Goal: Task Accomplishment & Management: Complete application form

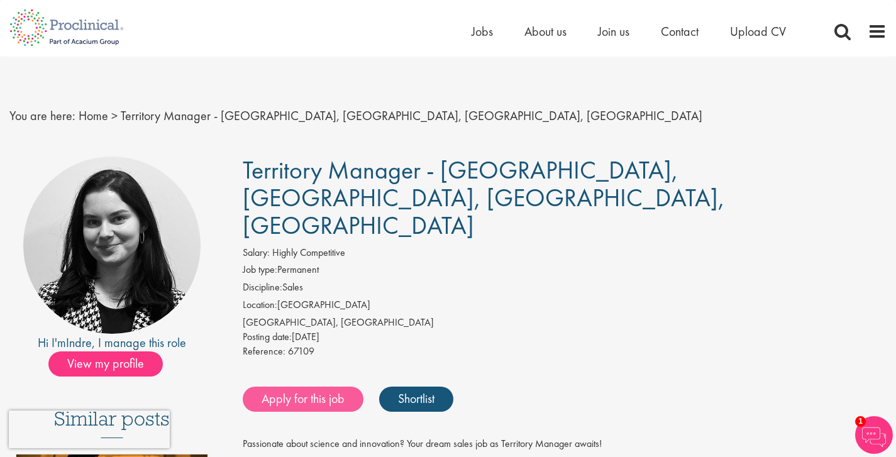
click at [336, 387] on link "Apply for this job" at bounding box center [303, 399] width 121 height 25
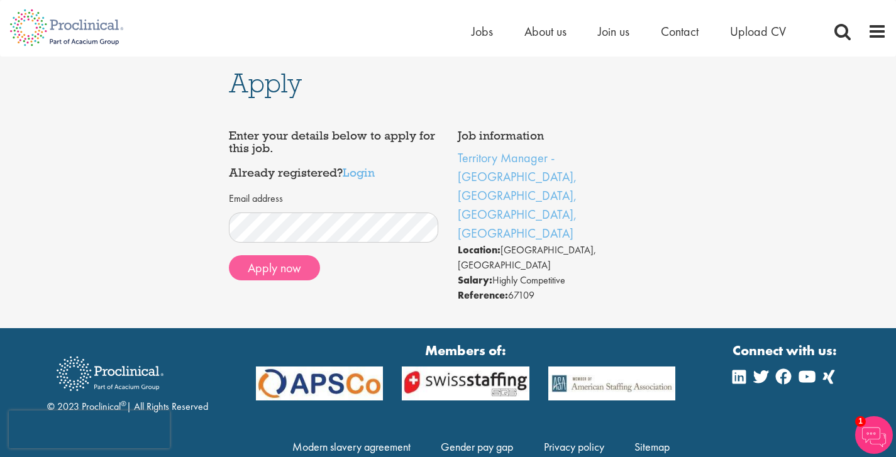
click at [277, 268] on button "Apply now" at bounding box center [274, 267] width 91 height 25
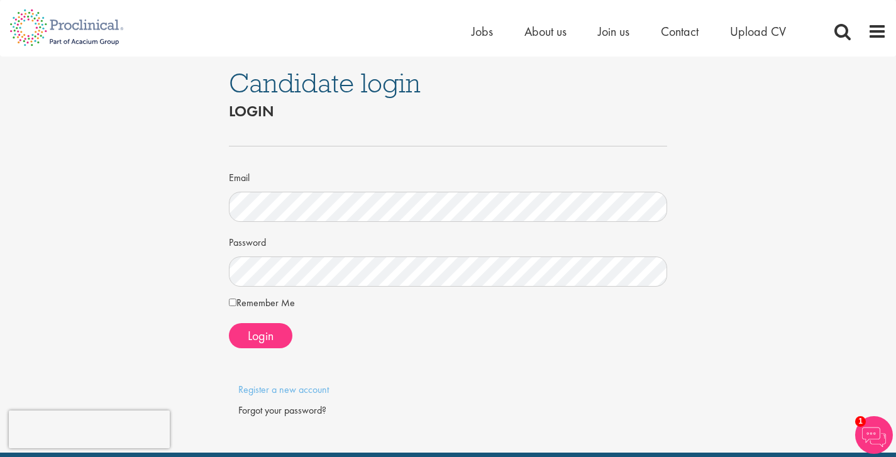
drag, startPoint x: 271, startPoint y: 336, endPoint x: 294, endPoint y: 333, distance: 22.8
click at [271, 336] on span "Login" at bounding box center [261, 336] width 26 height 16
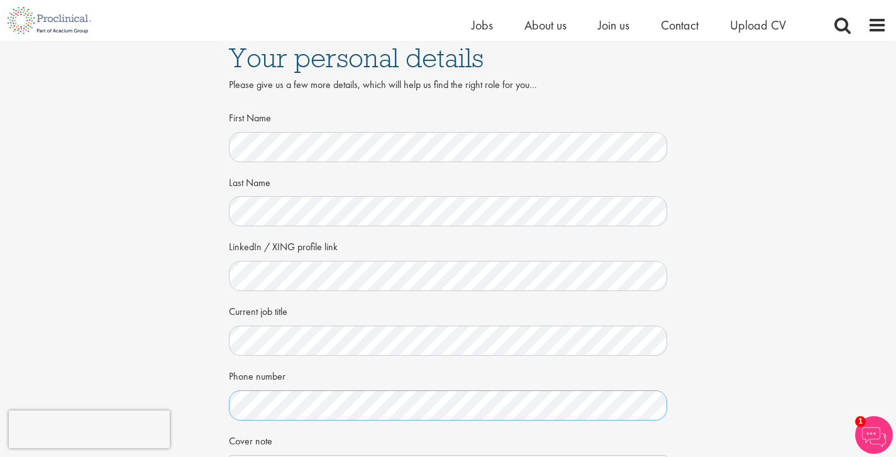
scroll to position [243, 0]
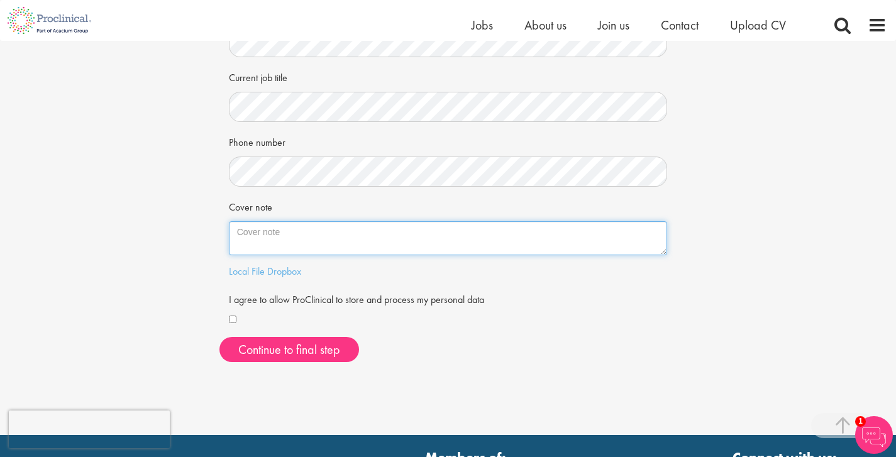
click at [379, 240] on textarea "Cover note" at bounding box center [448, 238] width 439 height 34
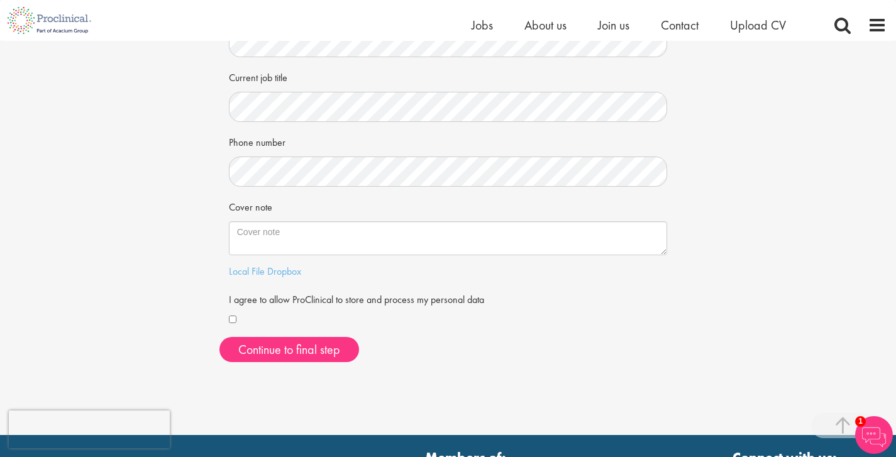
click at [240, 318] on div at bounding box center [448, 320] width 439 height 14
click at [238, 318] on div at bounding box center [448, 320] width 439 height 14
click at [323, 348] on button "Continue to final step" at bounding box center [290, 349] width 140 height 25
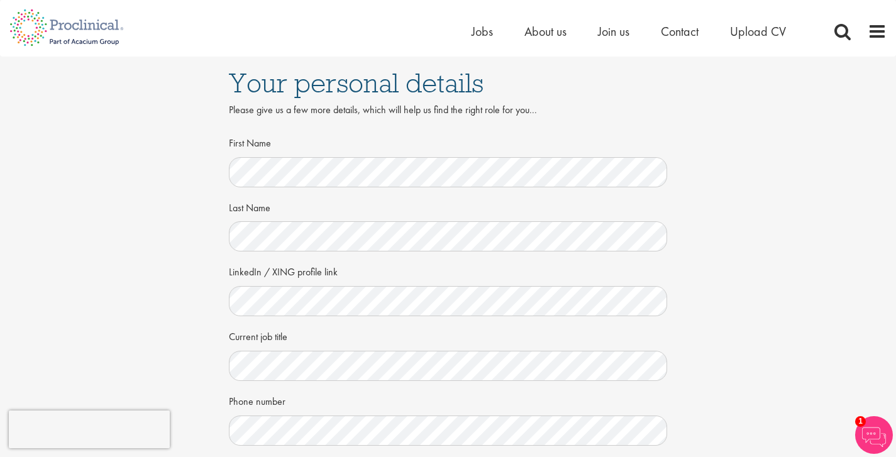
scroll to position [409, 0]
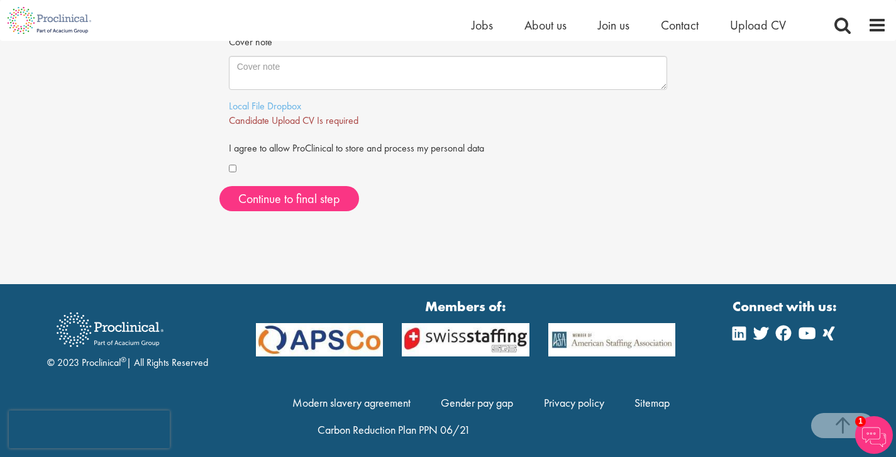
click at [325, 118] on span "Candidate Upload CV Is required" at bounding box center [294, 120] width 130 height 13
click at [312, 197] on span "Continue to final step" at bounding box center [289, 199] width 102 height 16
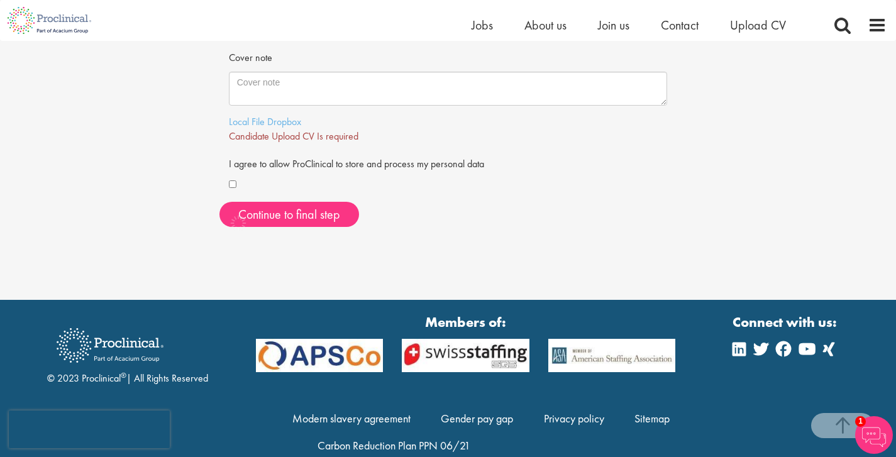
scroll to position [392, 0]
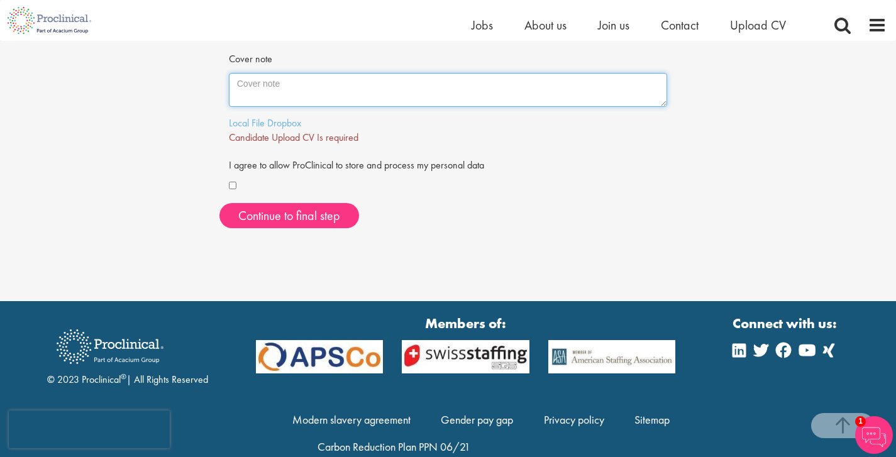
click at [370, 92] on textarea "Cover note" at bounding box center [448, 90] width 439 height 34
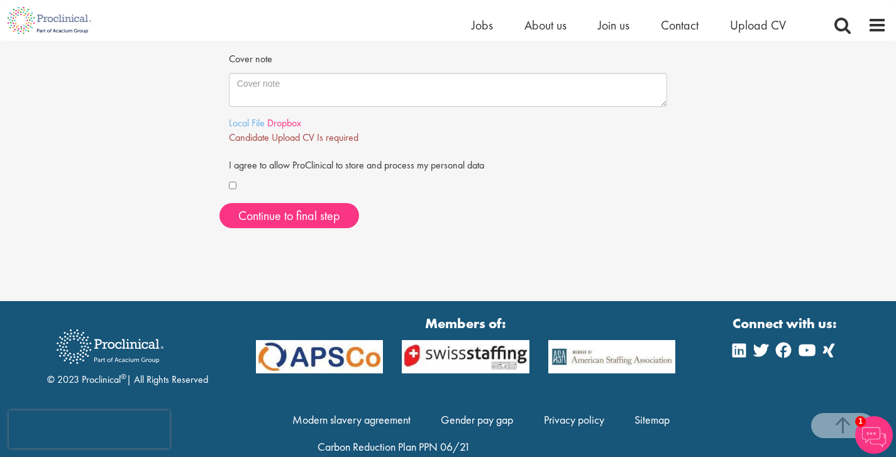
click at [286, 116] on link "Dropbox" at bounding box center [284, 122] width 34 height 13
click at [247, 117] on link "Local File" at bounding box center [247, 122] width 36 height 13
click at [259, 121] on link "Local File" at bounding box center [247, 122] width 36 height 13
click at [247, 121] on link "Local File" at bounding box center [247, 122] width 36 height 13
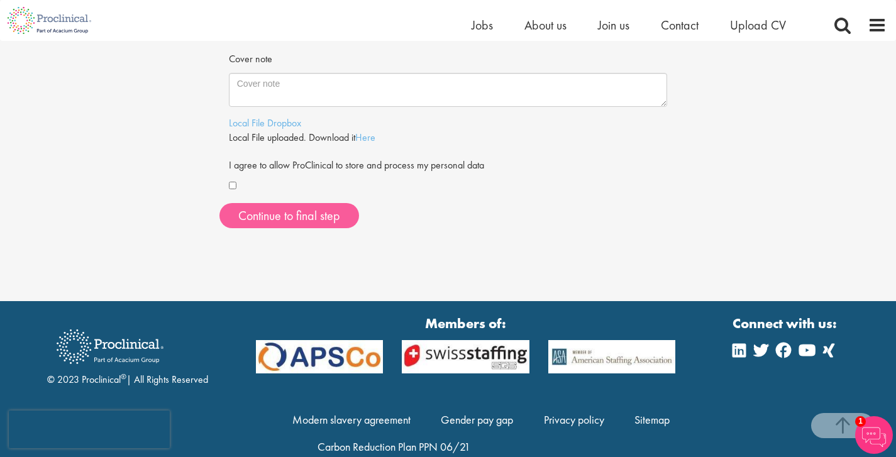
click at [346, 211] on button "Continue to final step" at bounding box center [290, 215] width 140 height 25
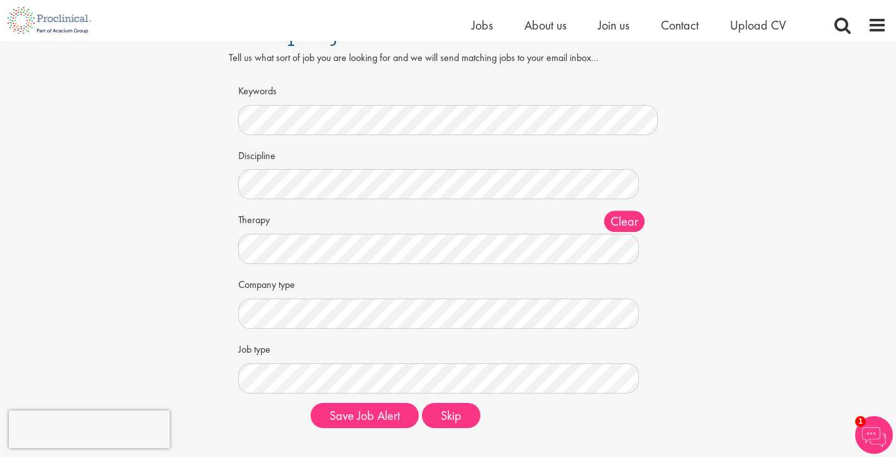
scroll to position [49, 0]
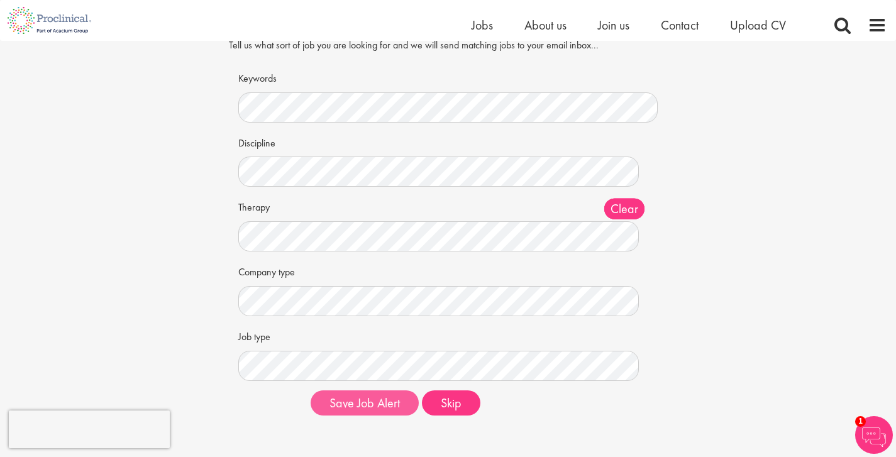
click at [357, 399] on button "Save Job Alert" at bounding box center [365, 403] width 108 height 25
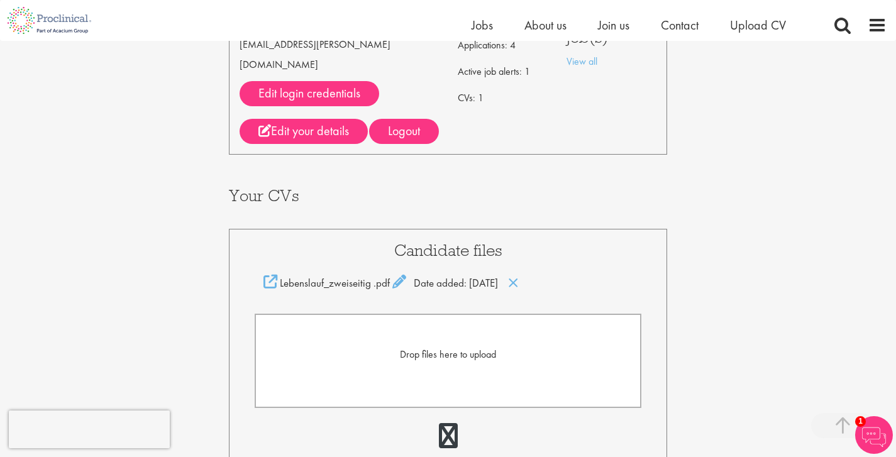
scroll to position [372, 0]
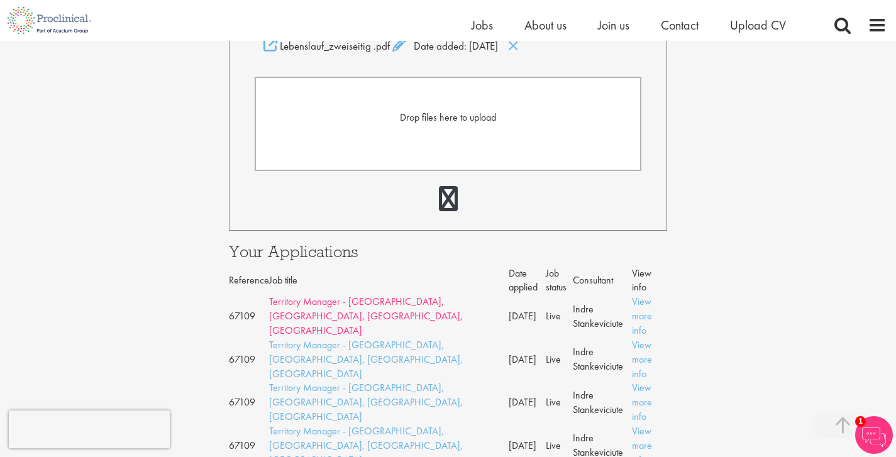
click at [321, 295] on link "Territory Manager - [GEOGRAPHIC_DATA], [GEOGRAPHIC_DATA], [GEOGRAPHIC_DATA], [G…" at bounding box center [366, 316] width 194 height 42
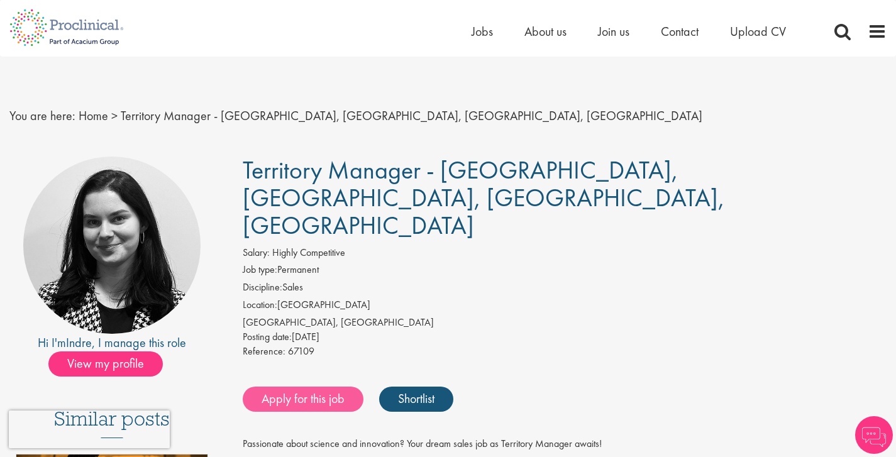
click at [291, 387] on link "Apply for this job" at bounding box center [303, 399] width 121 height 25
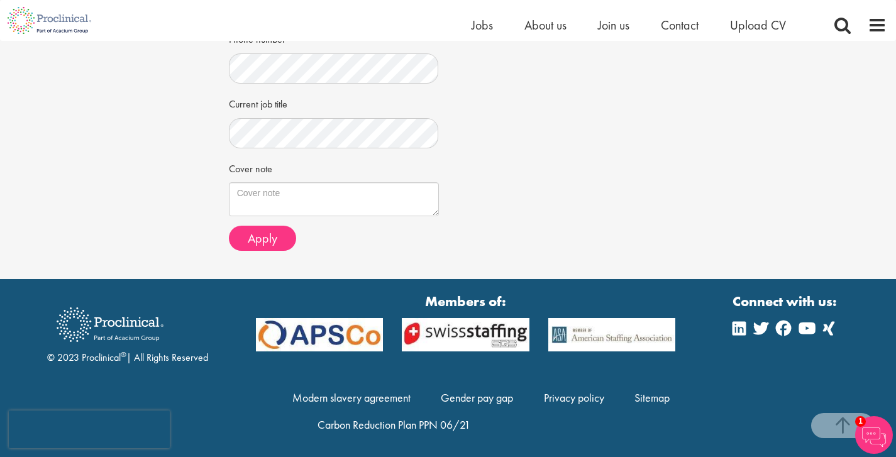
scroll to position [424, 0]
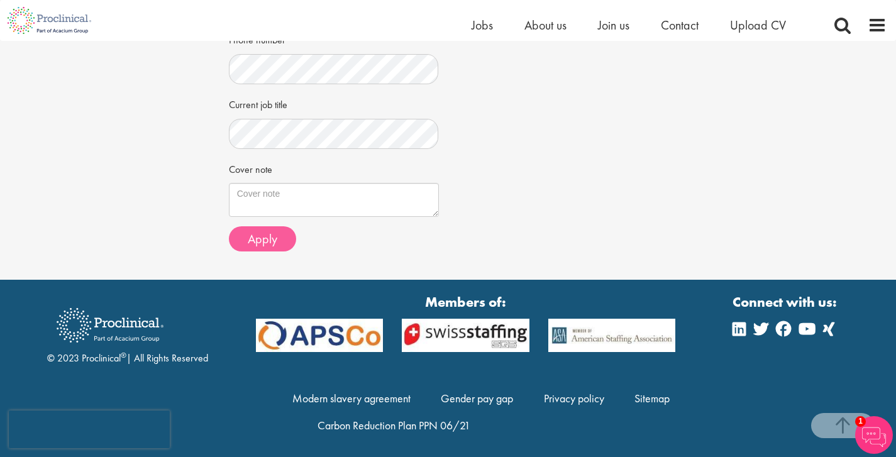
click at [269, 236] on span "Apply" at bounding box center [263, 239] width 30 height 16
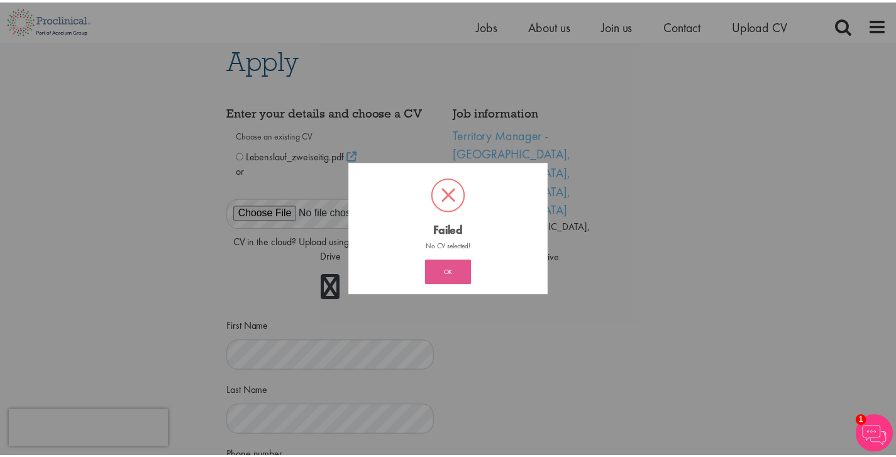
scroll to position [6, 0]
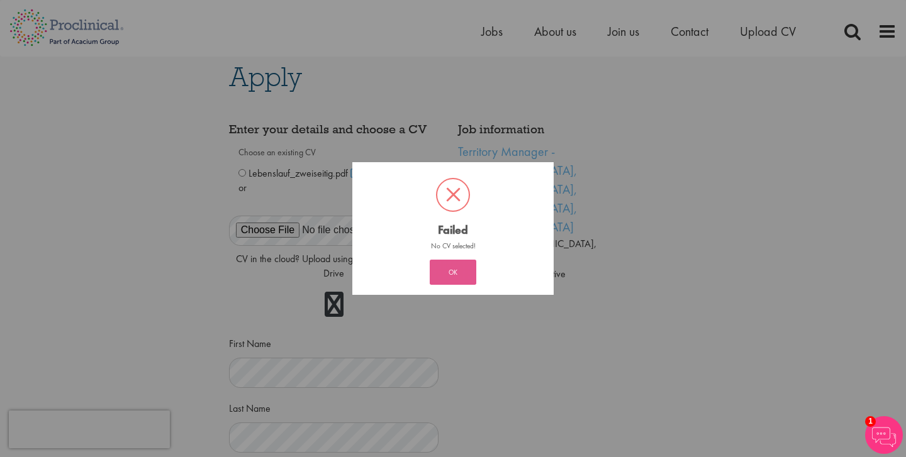
click at [466, 283] on button "OK" at bounding box center [453, 272] width 47 height 25
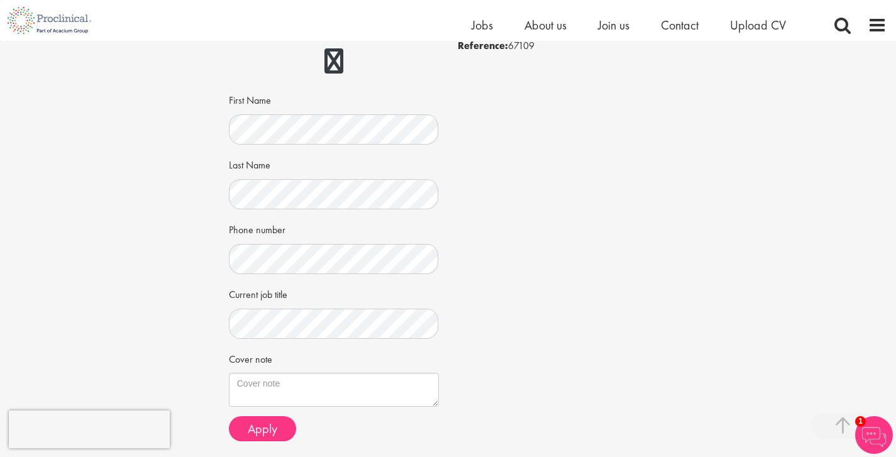
scroll to position [382, 0]
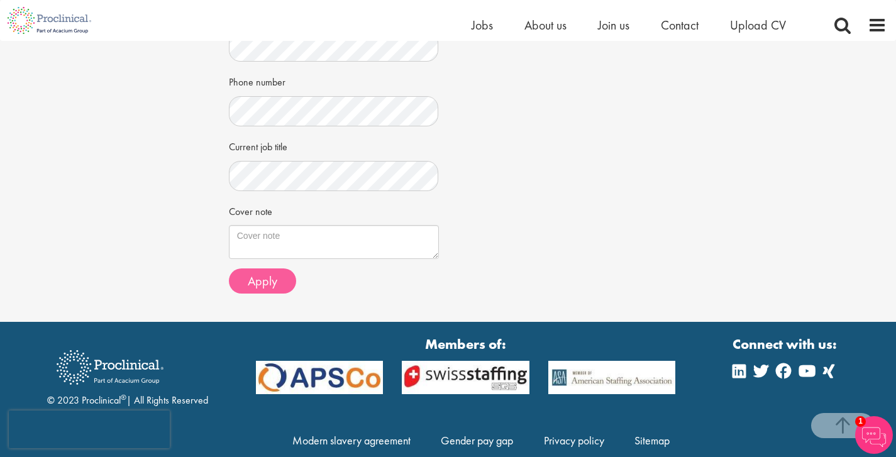
click at [253, 279] on span "Apply" at bounding box center [263, 281] width 30 height 16
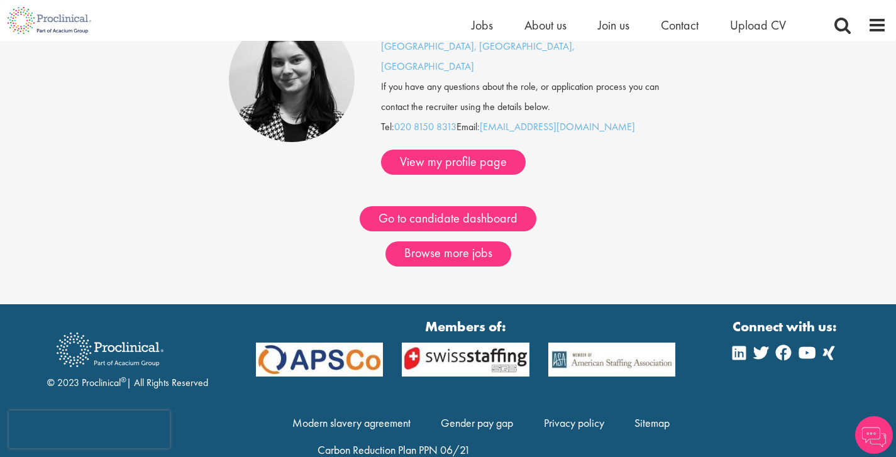
scroll to position [121, 0]
